Goal: Find specific page/section: Find specific page/section

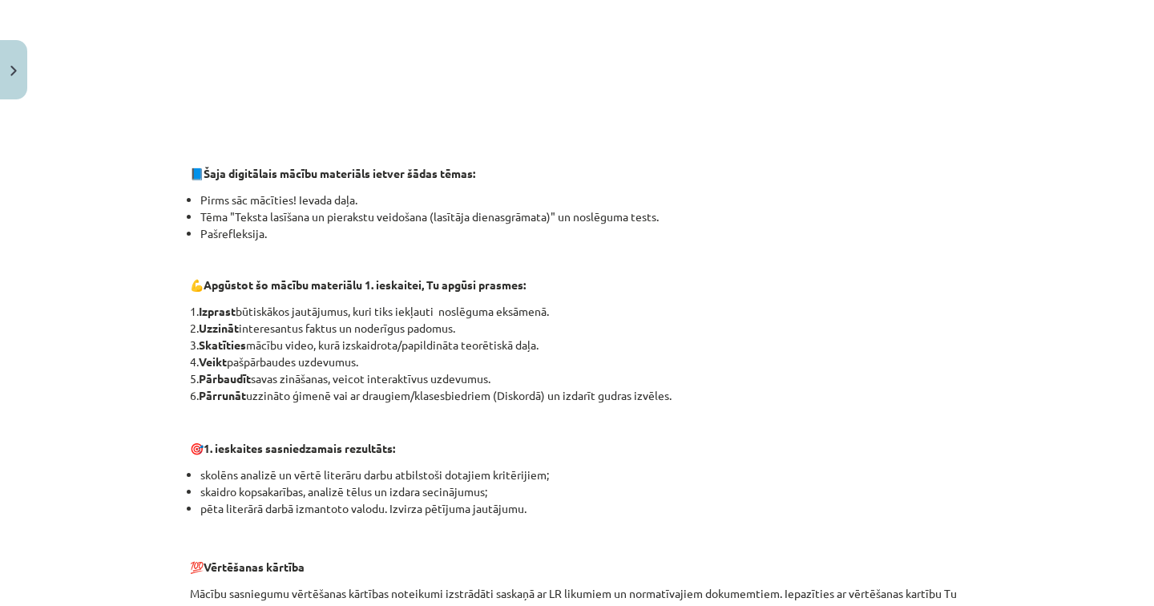
scroll to position [296, 0]
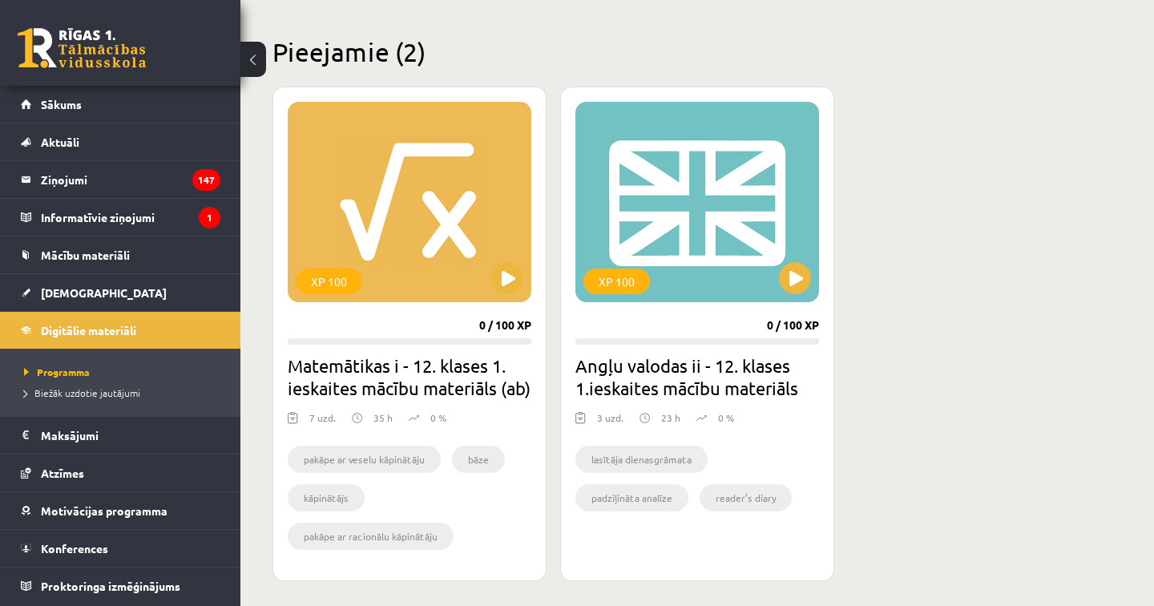
scroll to position [408, 0]
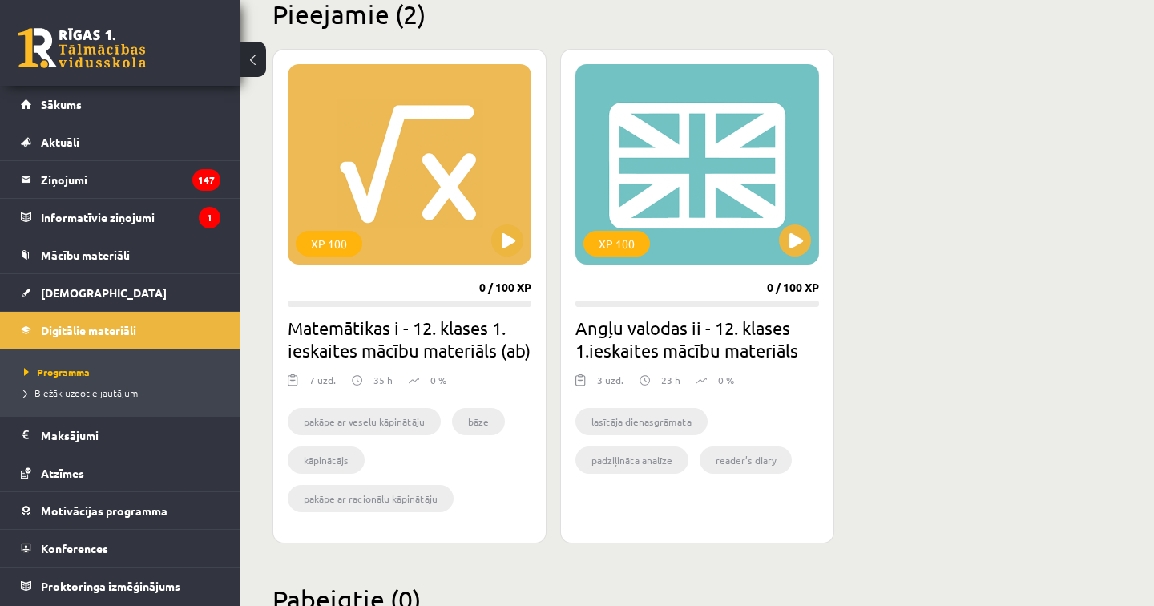
click at [605, 426] on li "lasītāja dienasgrāmata" at bounding box center [641, 421] width 132 height 27
click at [606, 426] on li "lasītāja dienasgrāmata" at bounding box center [641, 421] width 132 height 27
click at [688, 425] on li "lasītāja dienasgrāmata" at bounding box center [641, 421] width 132 height 27
click at [614, 416] on li "lasītāja dienasgrāmata" at bounding box center [641, 421] width 132 height 27
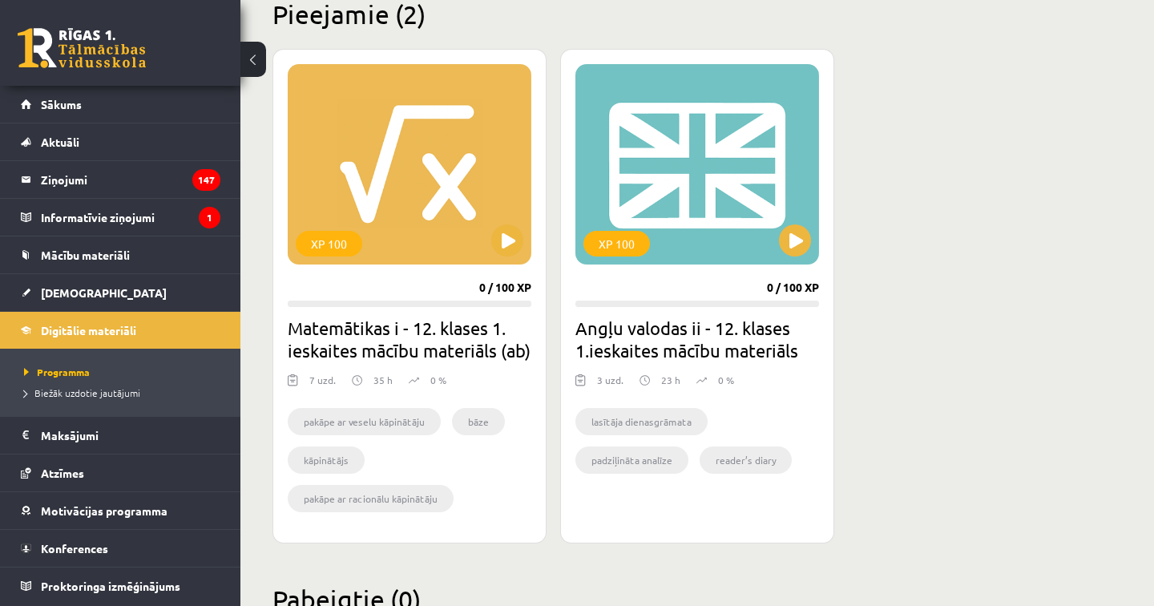
click at [655, 423] on li "lasītāja dienasgrāmata" at bounding box center [641, 421] width 132 height 27
click at [643, 350] on h2 "Angļu valodas ii - 12. klases 1.ieskaites mācību materiāls" at bounding box center [697, 339] width 244 height 45
click at [631, 336] on h2 "Angļu valodas ii - 12. klases 1.ieskaites mācību materiāls" at bounding box center [697, 339] width 244 height 45
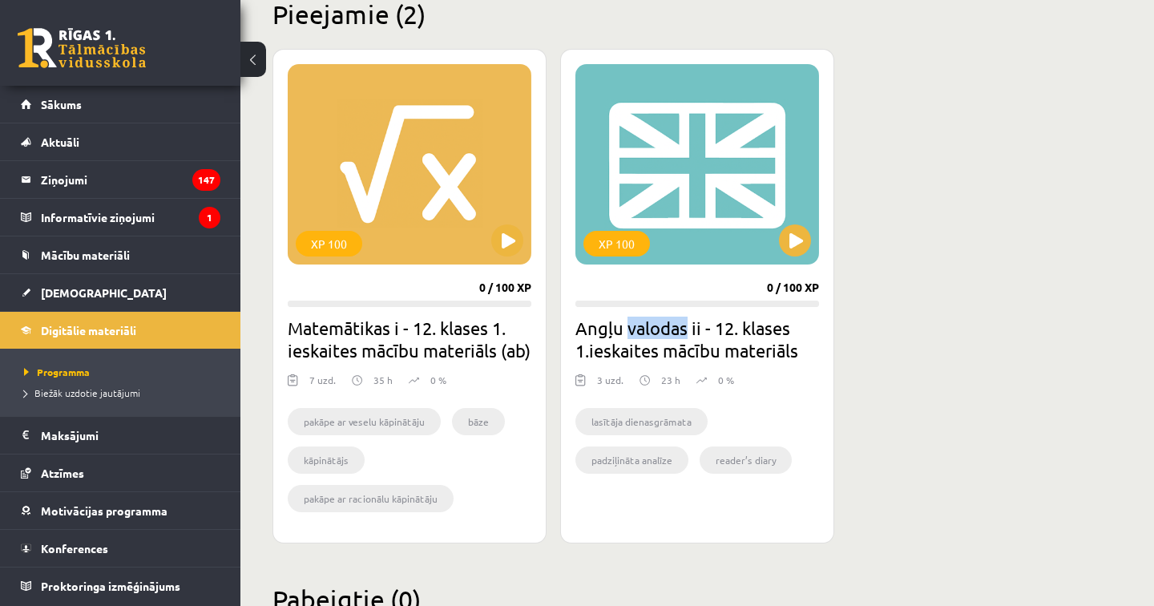
click at [631, 336] on h2 "Angļu valodas ii - 12. klases 1.ieskaites mācību materiāls" at bounding box center [697, 339] width 244 height 45
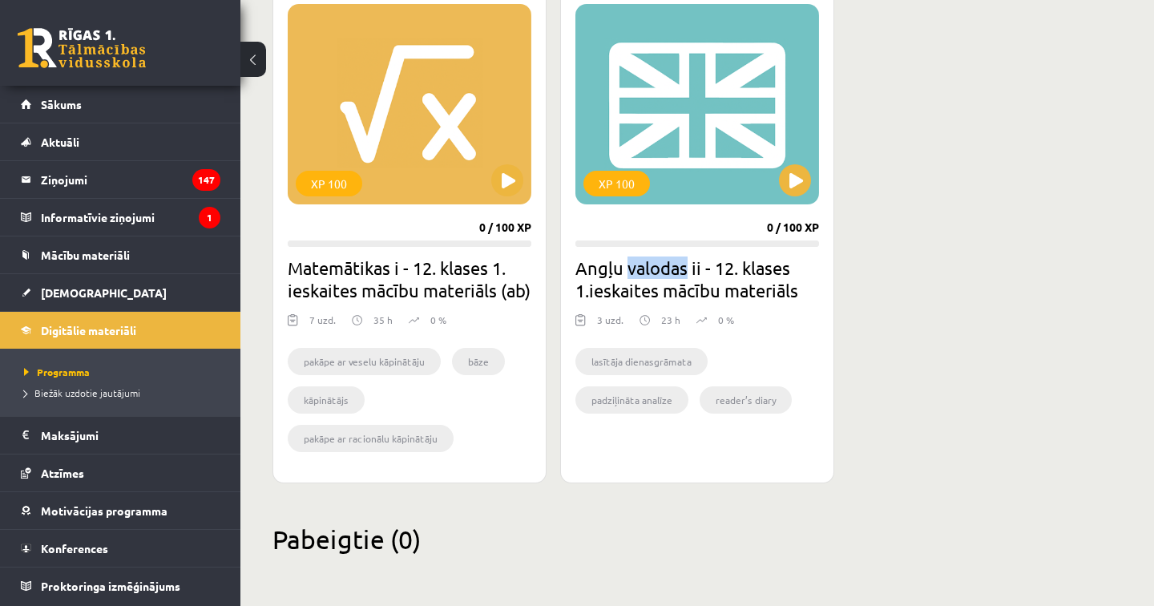
scroll to position [490, 0]
